Goal: Information Seeking & Learning: Learn about a topic

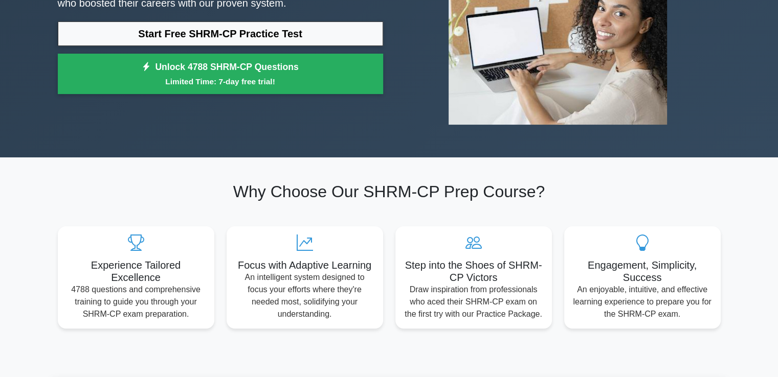
scroll to position [51, 0]
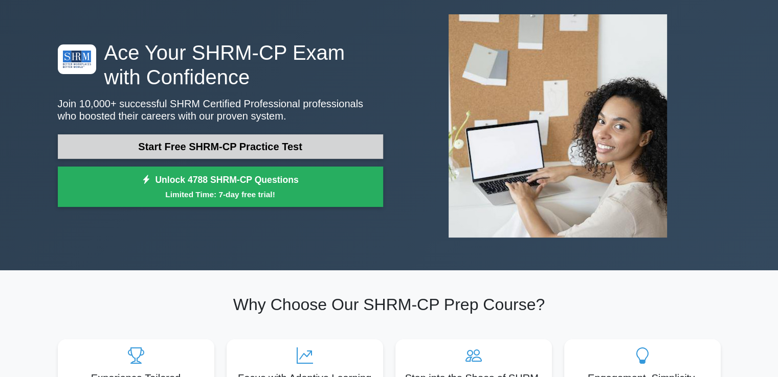
click at [264, 150] on link "Start Free SHRM-CP Practice Test" at bounding box center [220, 147] width 325 height 25
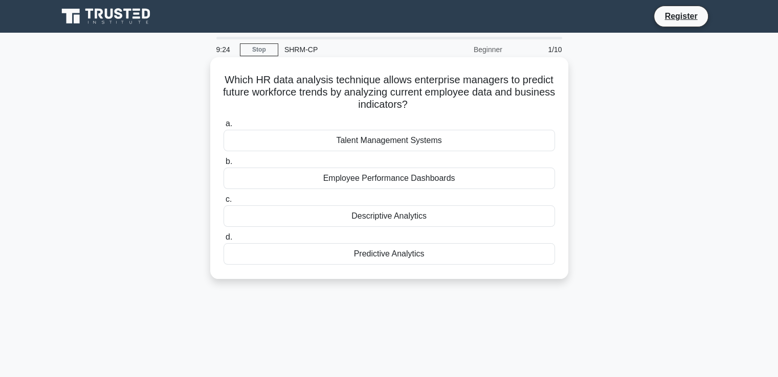
click at [359, 149] on div "Talent Management Systems" at bounding box center [389, 140] width 331 height 21
click at [224, 127] on input "a. Talent Management Systems" at bounding box center [224, 124] width 0 height 7
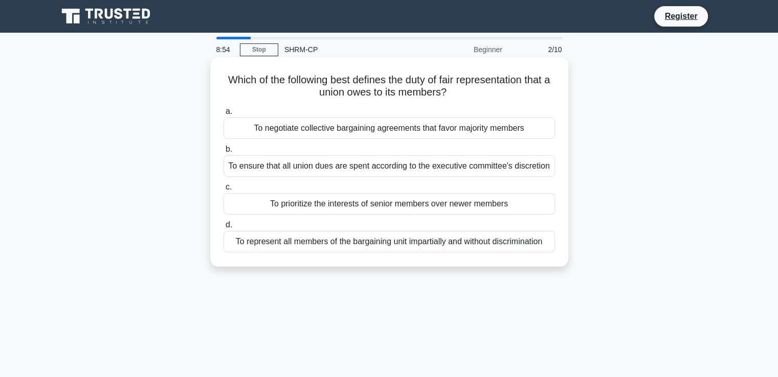
click at [502, 244] on div "To represent all members of the bargaining unit impartially and without discrim…" at bounding box center [389, 241] width 331 height 21
click at [224, 229] on input "d. To represent all members of the bargaining unit impartially and without disc…" at bounding box center [224, 225] width 0 height 7
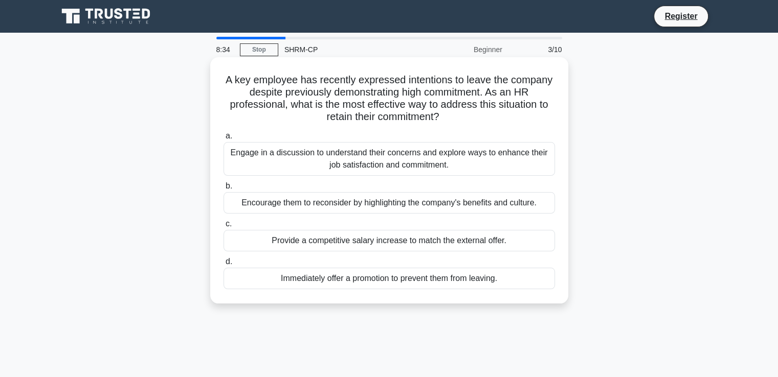
click at [448, 166] on div "Engage in a discussion to understand their concerns and explore ways to enhance…" at bounding box center [389, 159] width 331 height 34
click at [224, 140] on input "a. Engage in a discussion to understand their concerns and explore ways to enha…" at bounding box center [224, 136] width 0 height 7
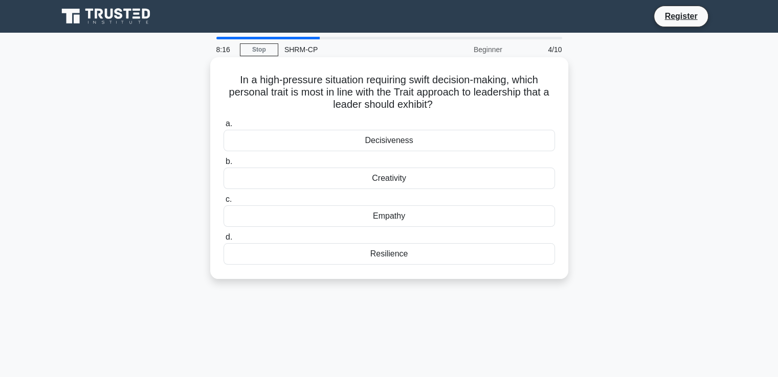
click at [400, 256] on div "Resilience" at bounding box center [389, 253] width 331 height 21
click at [224, 241] on input "d. Resilience" at bounding box center [224, 237] width 0 height 7
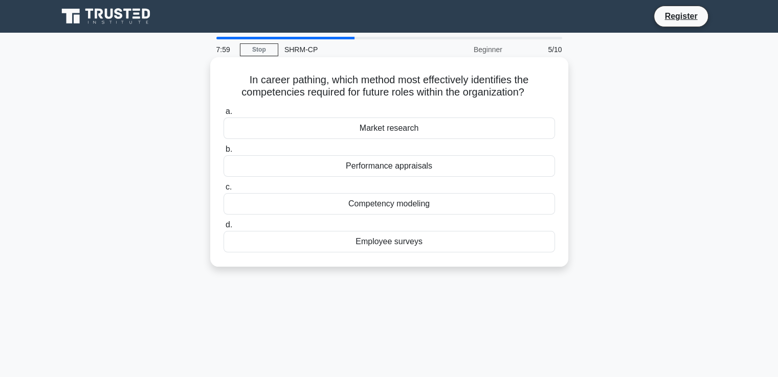
click at [497, 210] on div "Competency modeling" at bounding box center [389, 203] width 331 height 21
click at [224, 191] on input "c. Competency modeling" at bounding box center [224, 187] width 0 height 7
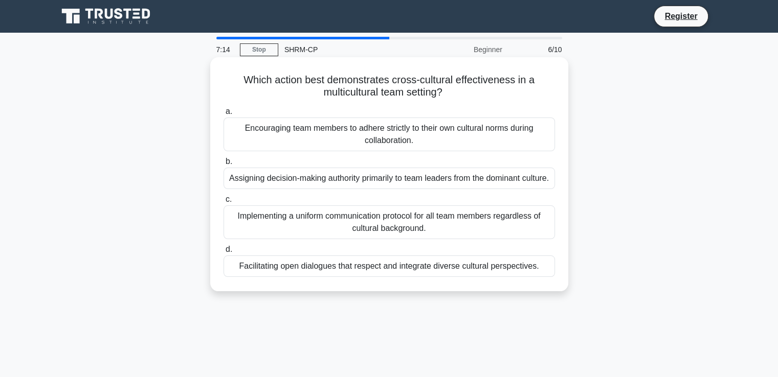
click at [543, 277] on div "Facilitating open dialogues that respect and integrate diverse cultural perspec…" at bounding box center [389, 266] width 331 height 21
click at [224, 253] on input "d. Facilitating open dialogues that respect and integrate diverse cultural pers…" at bounding box center [224, 250] width 0 height 7
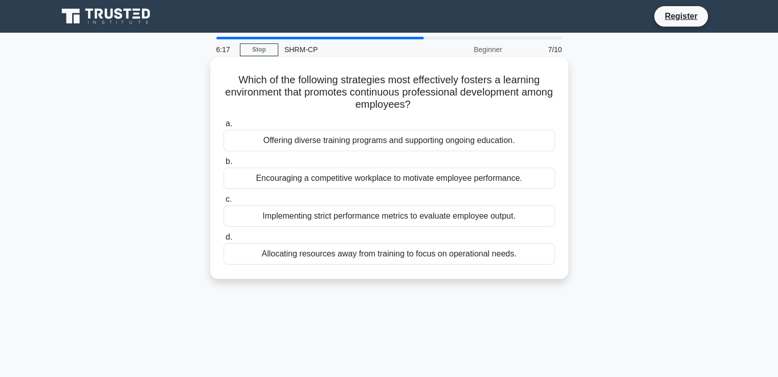
click at [309, 178] on div "Encouraging a competitive workplace to motivate employee performance." at bounding box center [389, 178] width 331 height 21
click at [224, 165] on input "b. Encouraging a competitive workplace to motivate employee performance." at bounding box center [224, 162] width 0 height 7
